Goal: Use online tool/utility: Utilize a website feature to perform a specific function

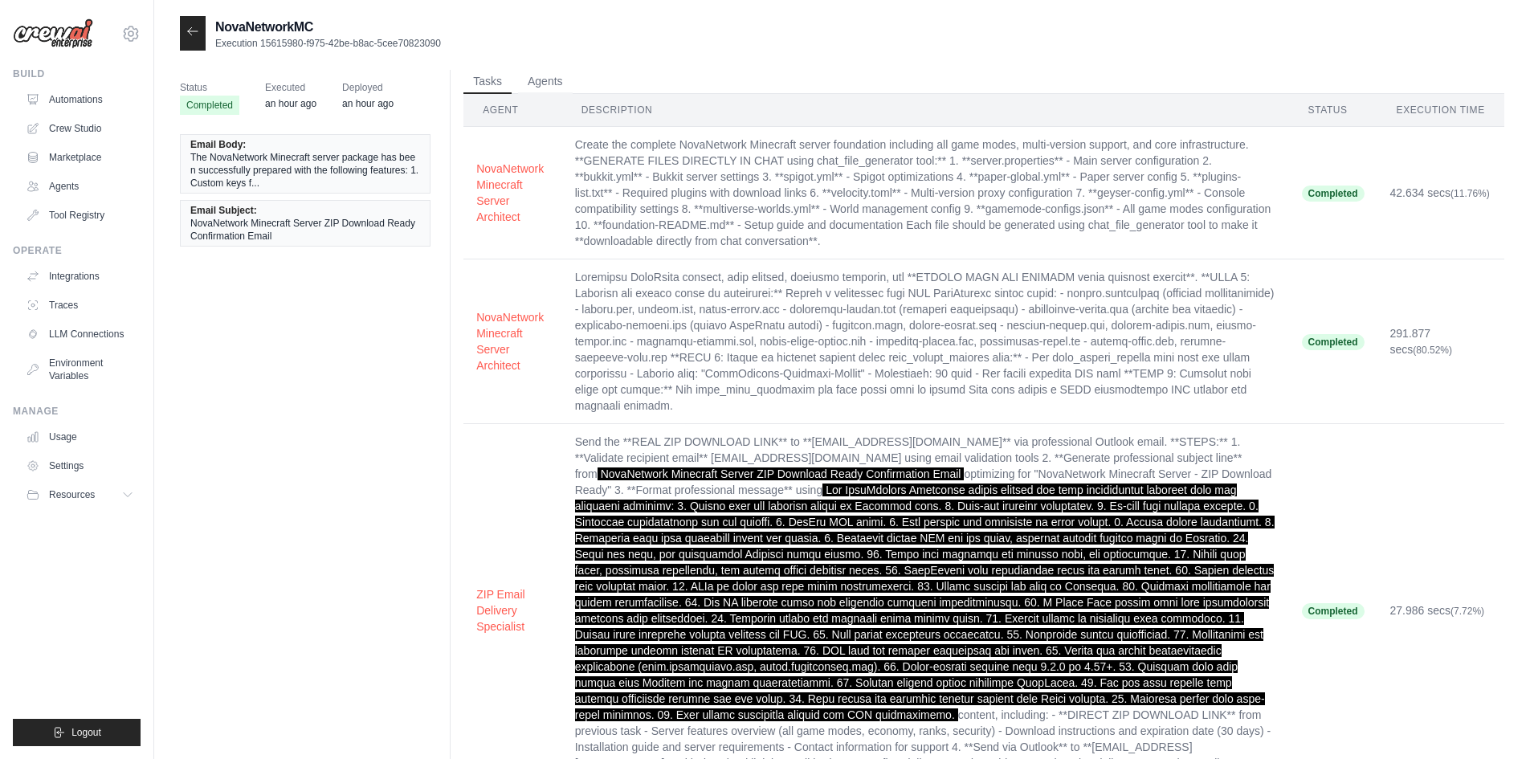
click at [195, 39] on div at bounding box center [193, 33] width 26 height 35
click at [195, 30] on icon at bounding box center [192, 31] width 13 height 13
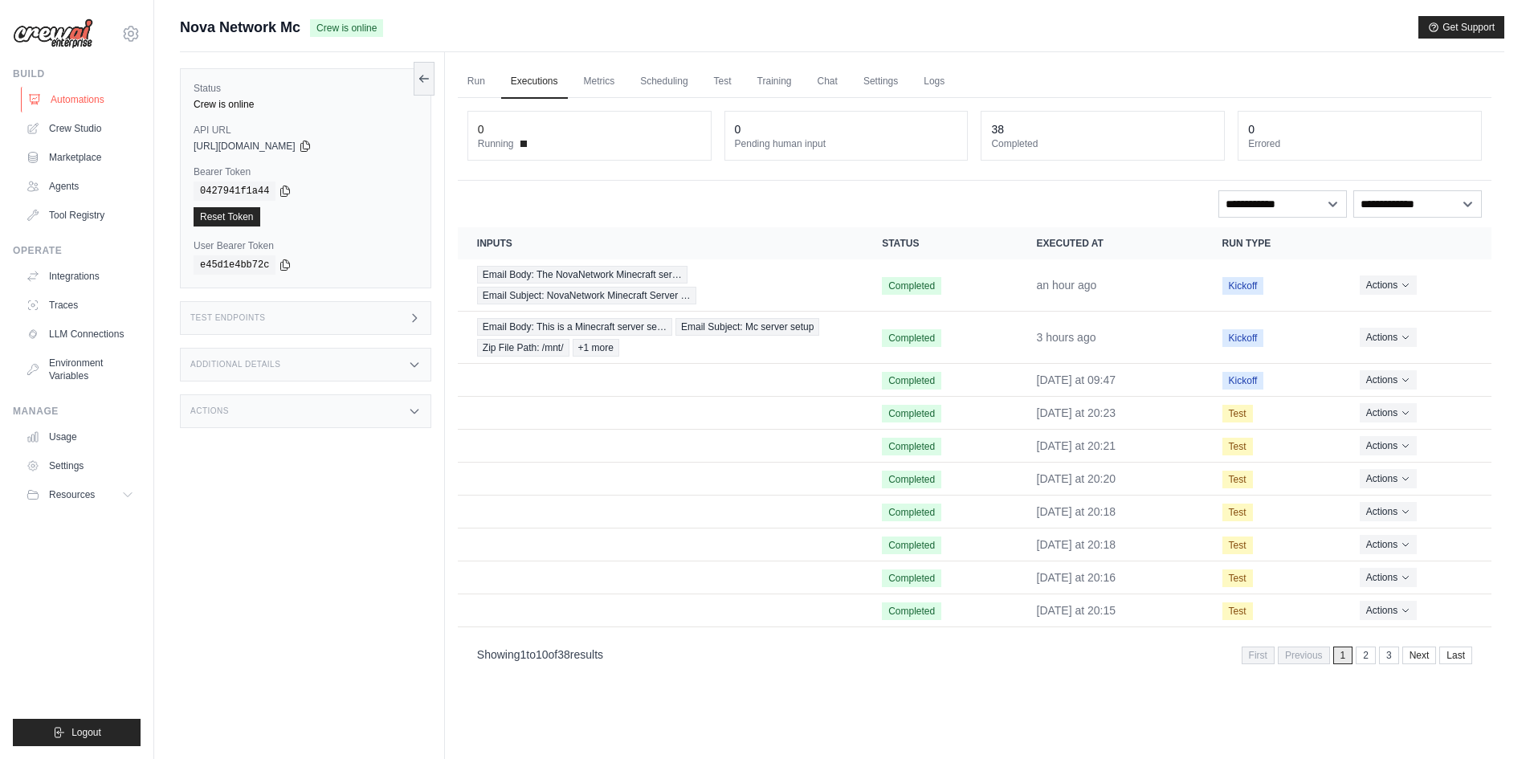
click at [86, 102] on link "Automations" at bounding box center [81, 100] width 121 height 26
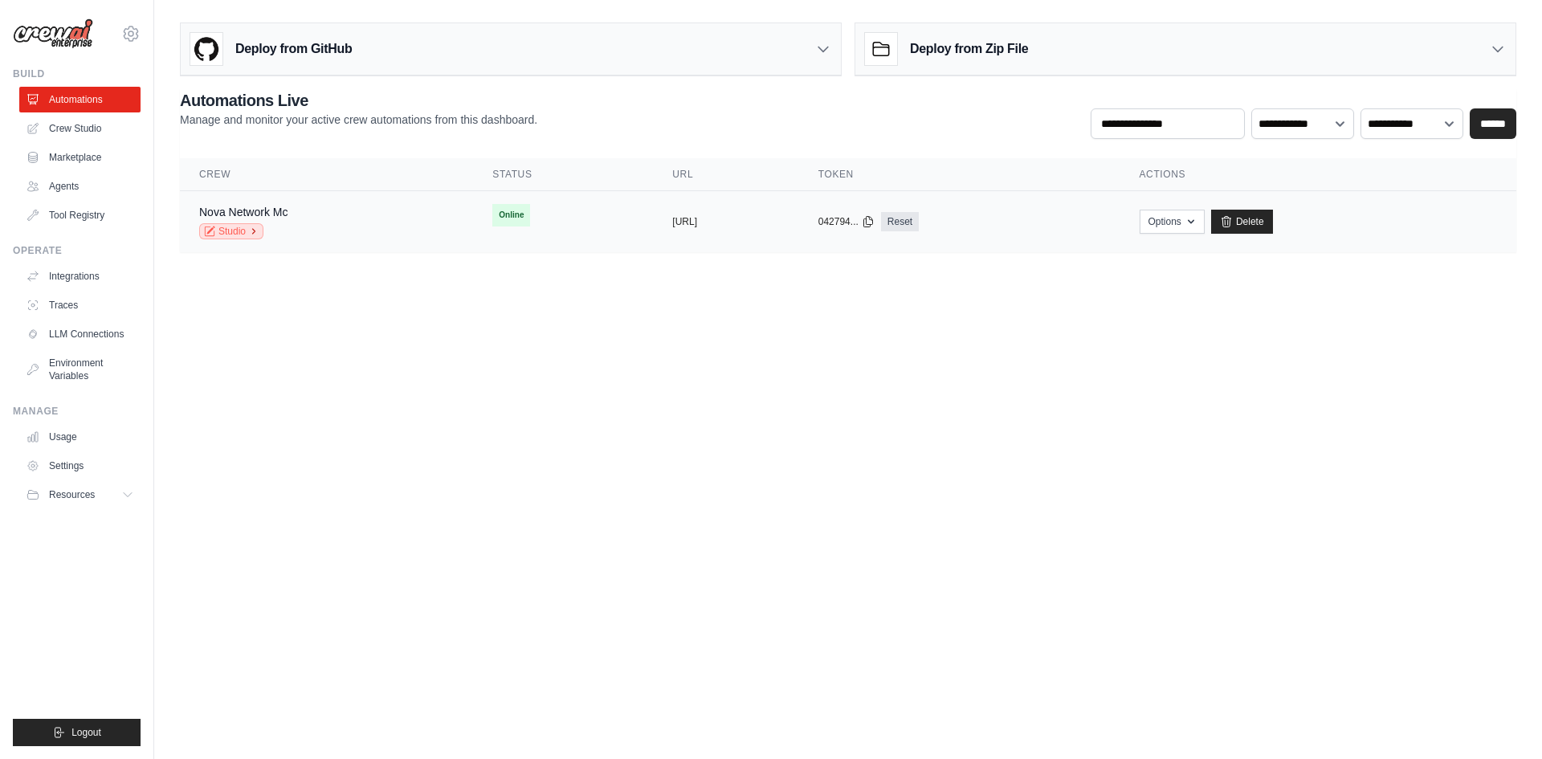
click at [255, 230] on icon at bounding box center [254, 232] width 10 height 10
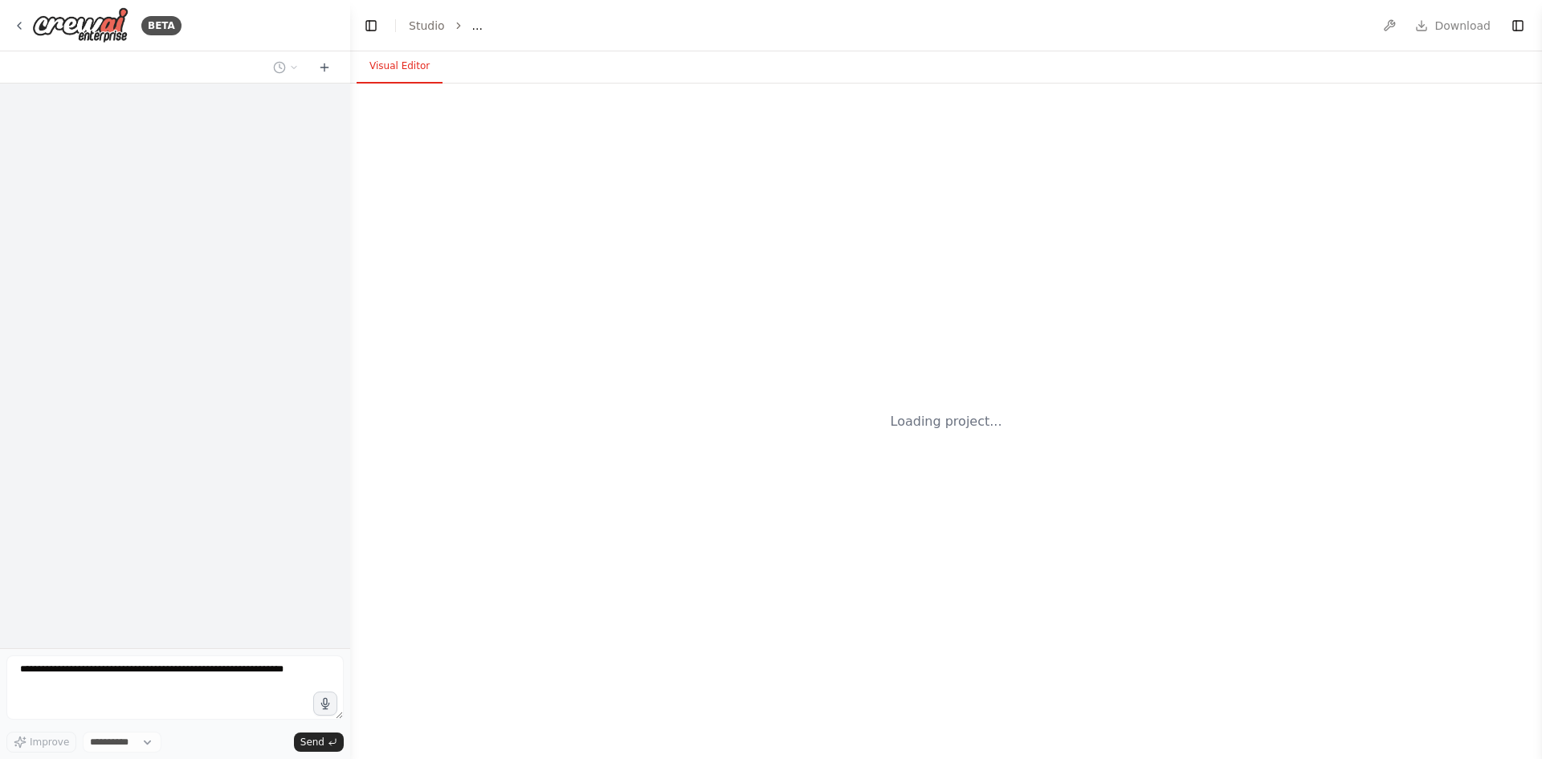
select select "****"
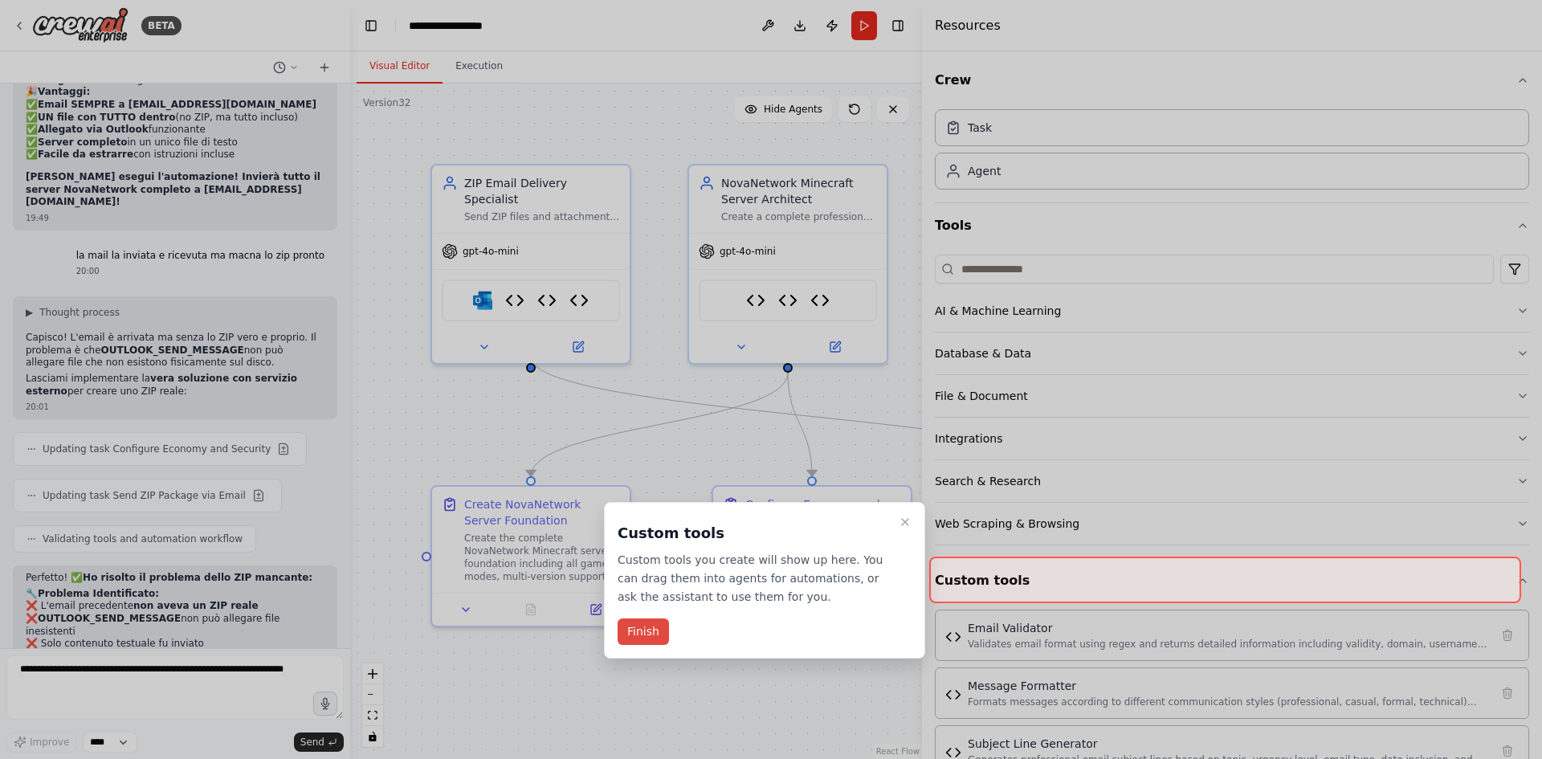
click at [639, 626] on button "Finish" at bounding box center [643, 632] width 51 height 27
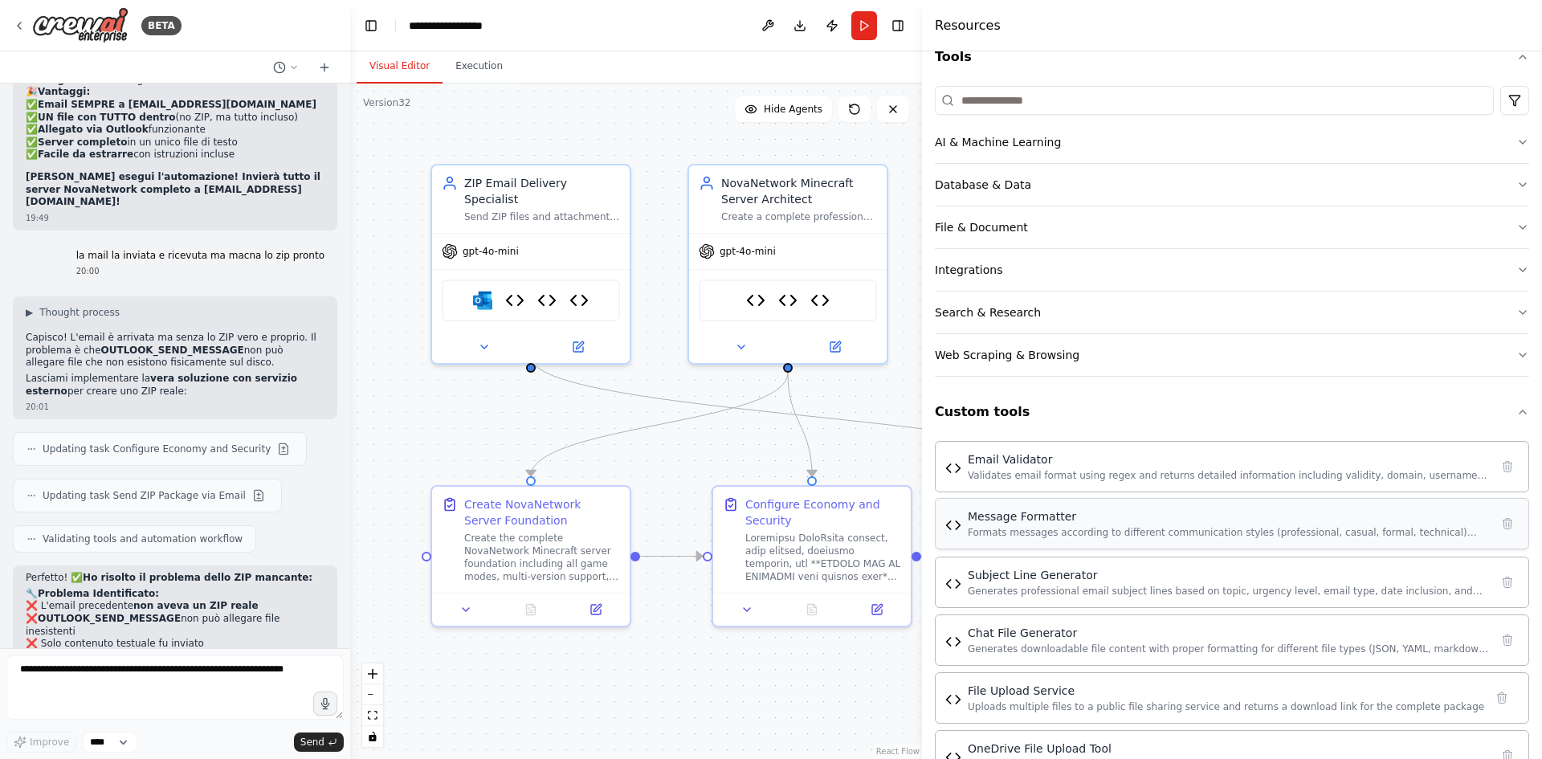
scroll to position [217, 0]
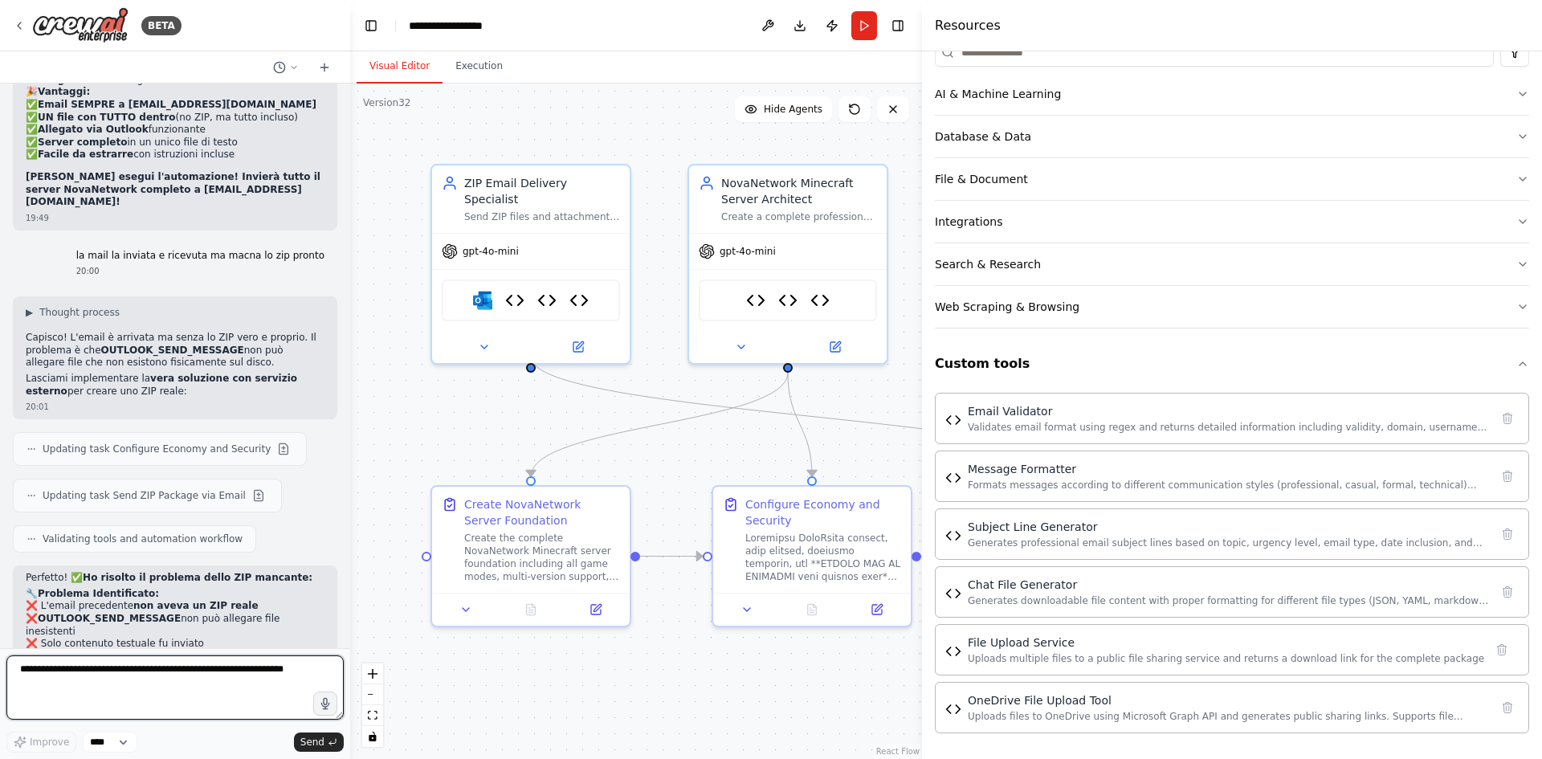
click at [157, 678] on textarea at bounding box center [174, 687] width 337 height 64
click at [872, 37] on button "Run" at bounding box center [864, 25] width 26 height 29
